Goal: Navigation & Orientation: Find specific page/section

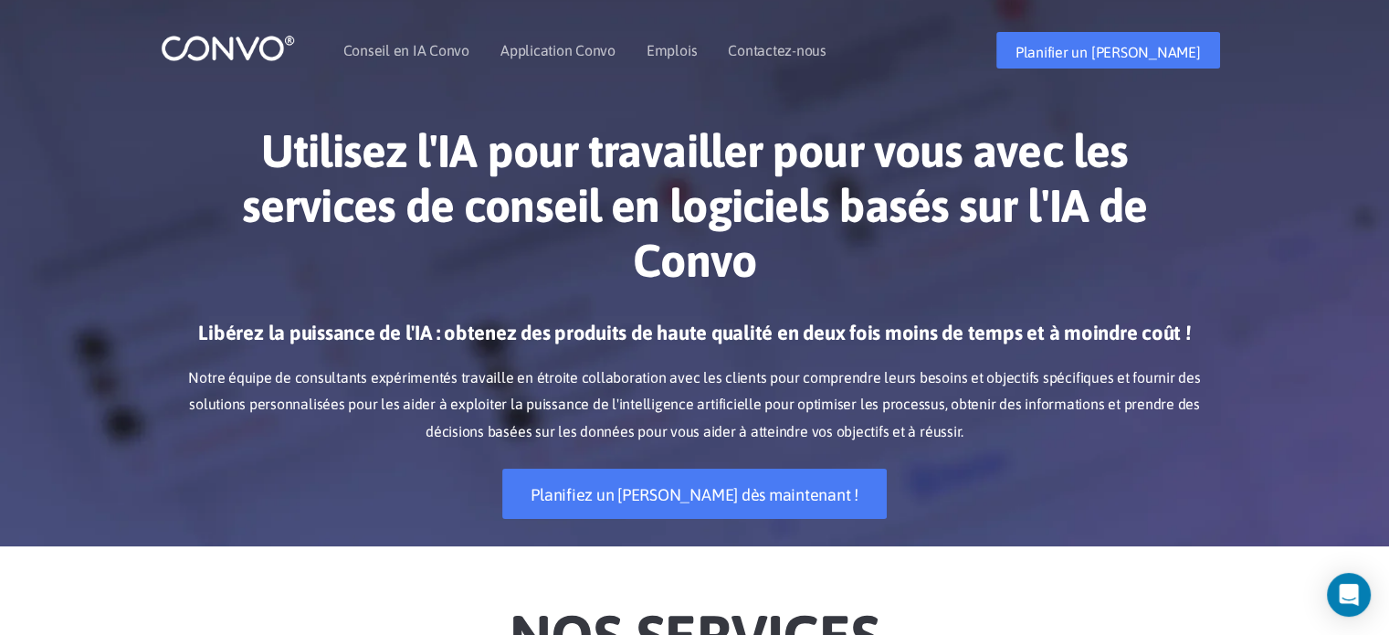
click at [1042, 266] on h1 "Utilisez l'IA pour travailler pour vous avec les services de conseil en logicie…" at bounding box center [695, 212] width 1014 height 178
click at [649, 46] on font "Emplois" at bounding box center [671, 50] width 50 height 16
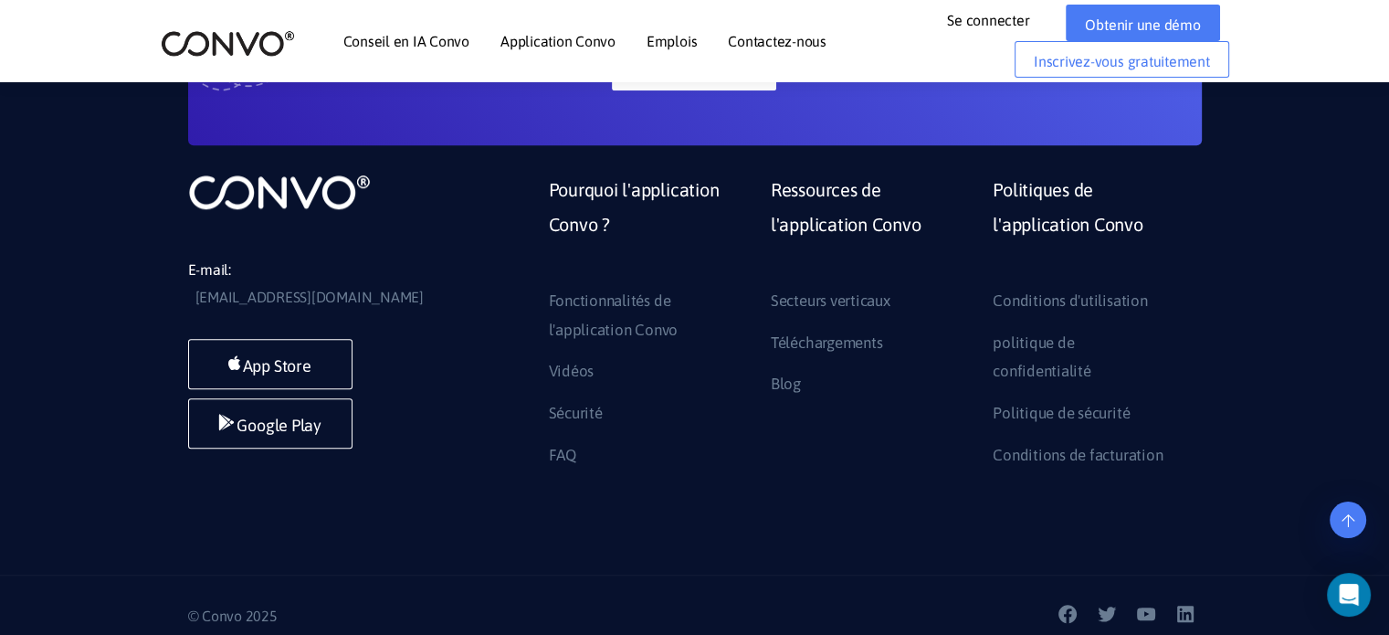
scroll to position [1551, 0]
